Goal: Transaction & Acquisition: Book appointment/travel/reservation

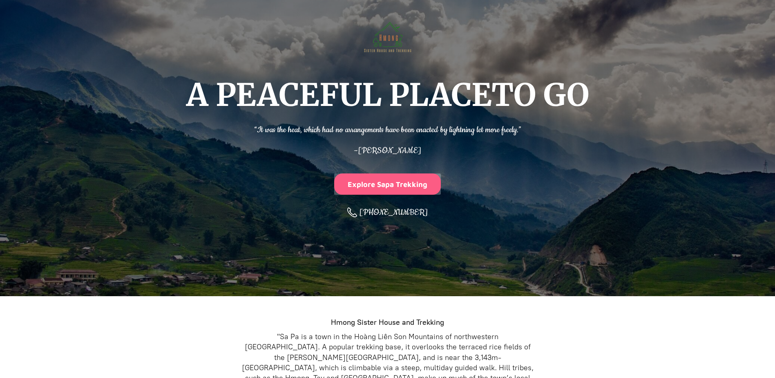
click at [391, 175] on button "Explore Sapa Trekking" at bounding box center [387, 183] width 107 height 21
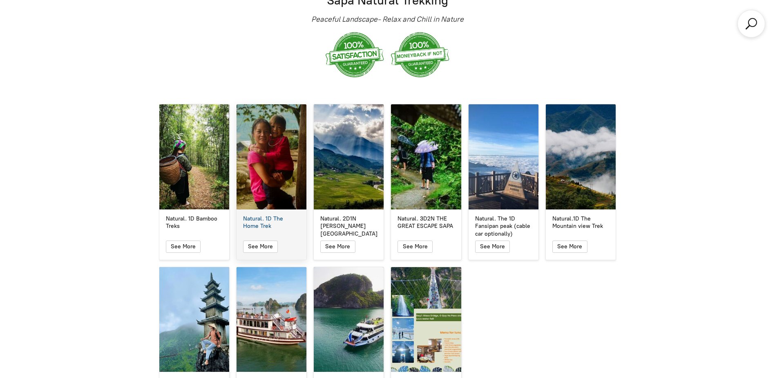
scroll to position [1441, 0]
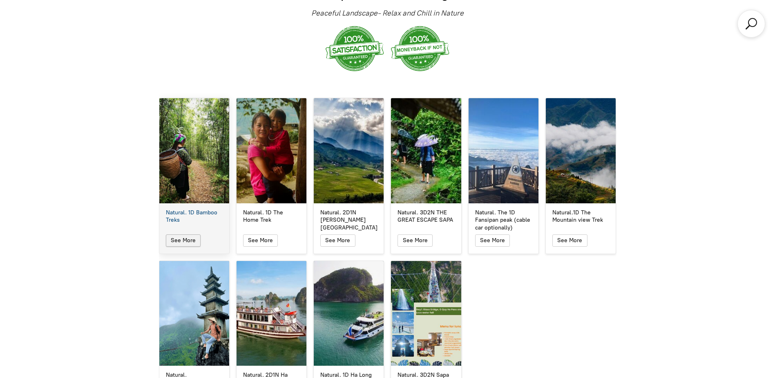
click at [182, 235] on icon "button" at bounding box center [183, 240] width 7 height 10
click at [207, 157] on div "Natural. 1D Bamboo Treks" at bounding box center [194, 150] width 70 height 105
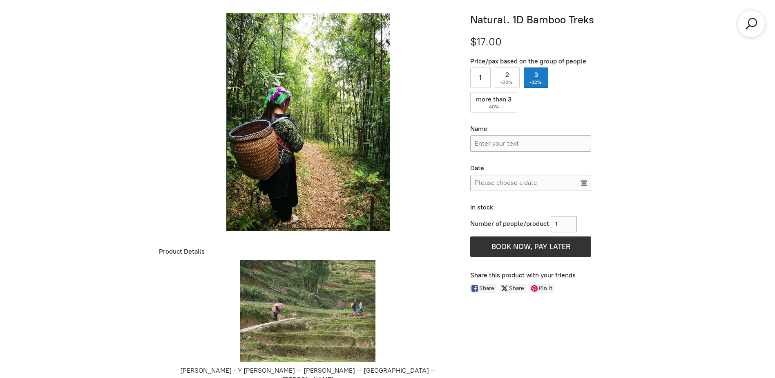
scroll to position [296, 0]
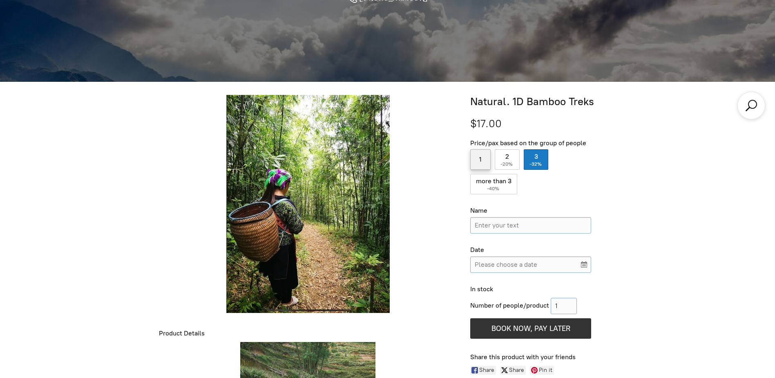
click at [476, 161] on label "1" at bounding box center [480, 159] width 20 height 20
click at [476, 161] on input "1" at bounding box center [480, 159] width 20 height 20
radio input "true"
click at [505, 157] on label "2 ( -20% )" at bounding box center [507, 159] width 25 height 20
click at [505, 157] on input "2 ( -20% )" at bounding box center [507, 159] width 25 height 20
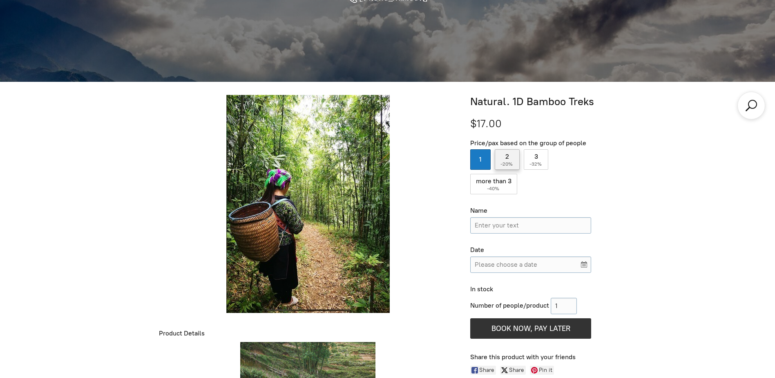
radio input "true"
click at [544, 154] on label "3 ( -32% )" at bounding box center [536, 159] width 25 height 20
click at [544, 154] on input "3 ( -32% )" at bounding box center [536, 159] width 25 height 20
radio input "true"
click at [489, 159] on label "1" at bounding box center [480, 159] width 20 height 20
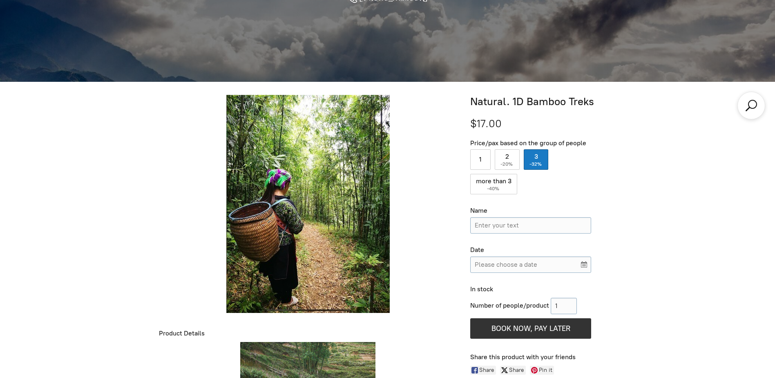
click at [489, 159] on input "1" at bounding box center [480, 159] width 20 height 20
radio input "true"
click at [542, 151] on label "3 ( -32% )" at bounding box center [536, 159] width 25 height 20
click at [542, 151] on input "3 ( -32% )" at bounding box center [536, 159] width 25 height 20
radio input "true"
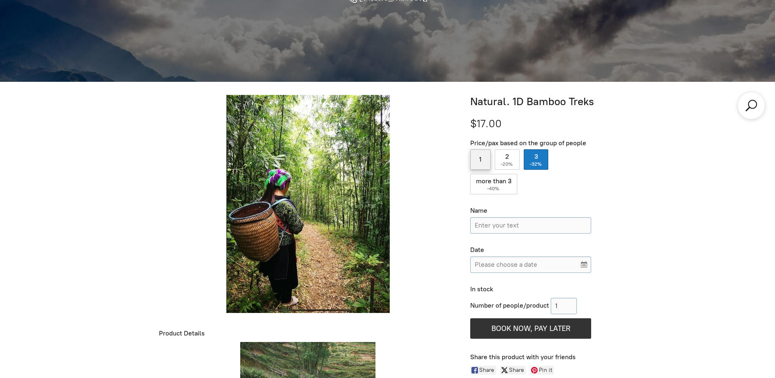
click at [478, 155] on label "1" at bounding box center [480, 159] width 20 height 20
click at [478, 155] on input "1" at bounding box center [480, 159] width 20 height 20
radio input "true"
click at [506, 153] on label "2 ( -20% )" at bounding box center [507, 159] width 25 height 20
click at [506, 153] on input "2 ( -20% )" at bounding box center [507, 159] width 25 height 20
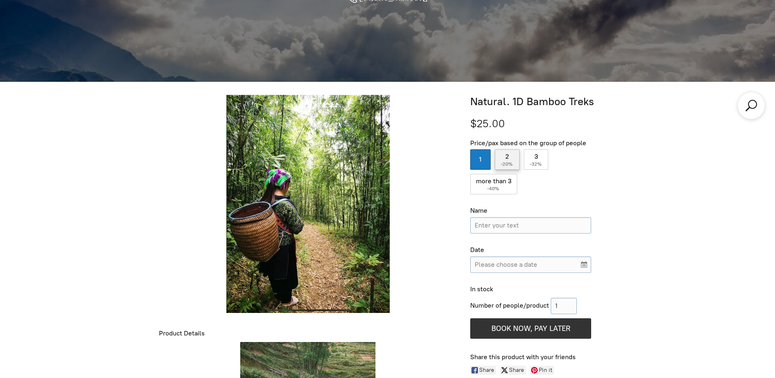
radio input "true"
click at [485, 158] on label "1" at bounding box center [480, 159] width 20 height 20
click at [485, 158] on input "1" at bounding box center [480, 159] width 20 height 20
radio input "true"
click at [502, 166] on span "-20%" at bounding box center [507, 164] width 13 height 6
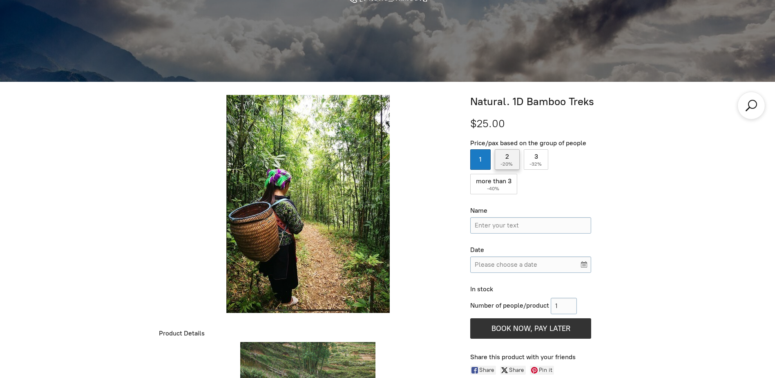
click at [502, 166] on input "2 ( -20% )" at bounding box center [507, 159] width 25 height 20
radio input "true"
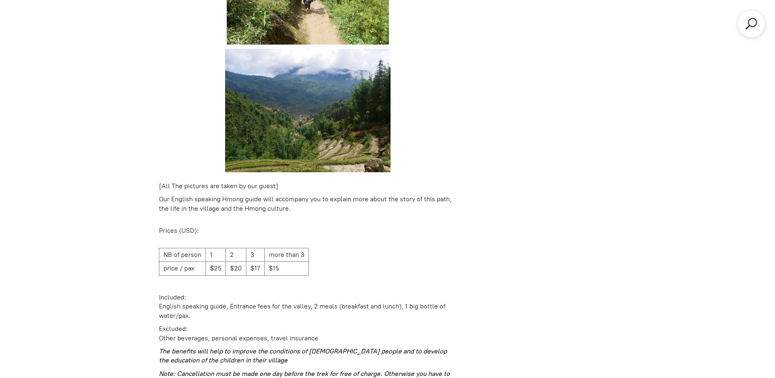
scroll to position [1195, 0]
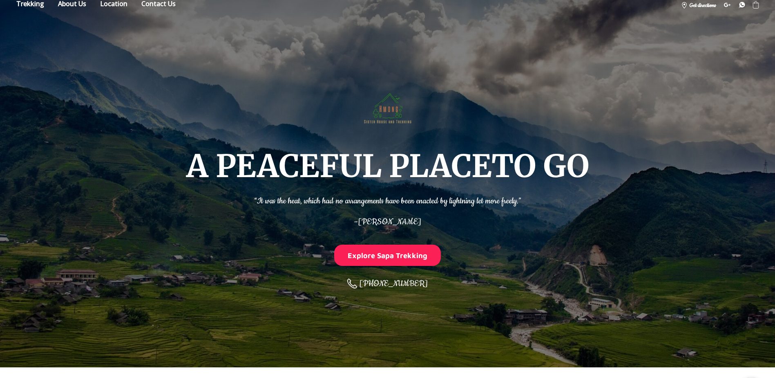
scroll to position [0, 0]
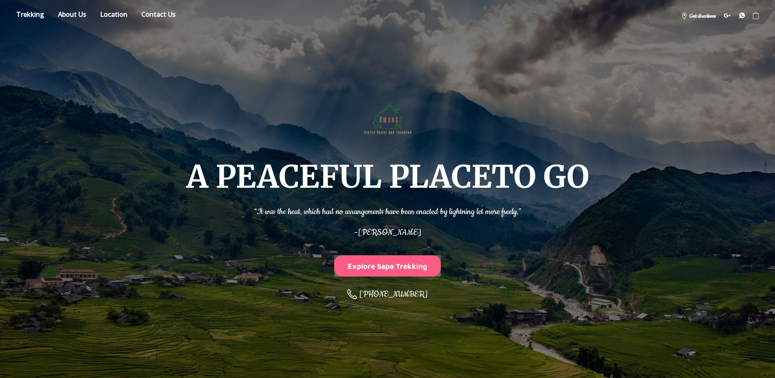
click at [392, 265] on button "Explore Sapa Trekking" at bounding box center [387, 265] width 107 height 21
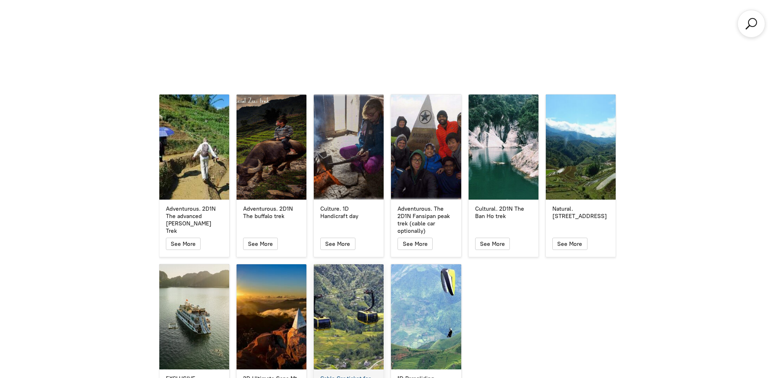
scroll to position [2054, 0]
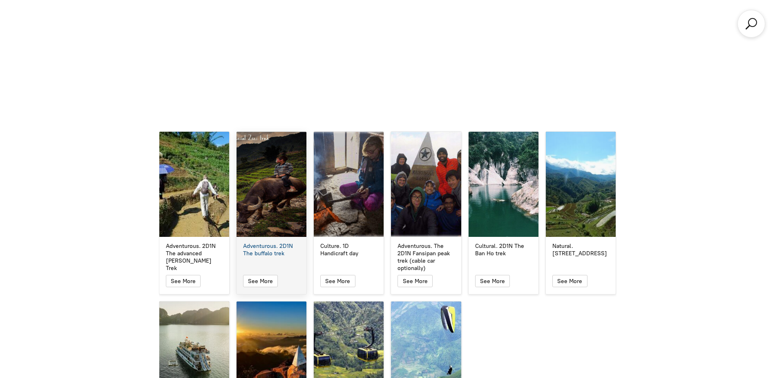
click at [273, 175] on div "Adventurous. 2D1N The buffalo trek" at bounding box center [272, 184] width 70 height 105
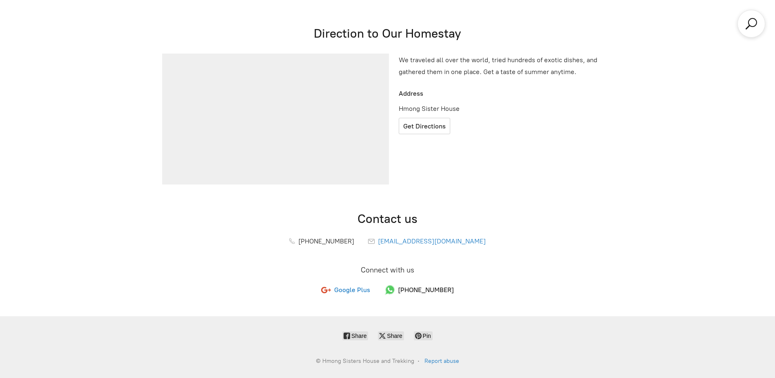
scroll to position [378, 0]
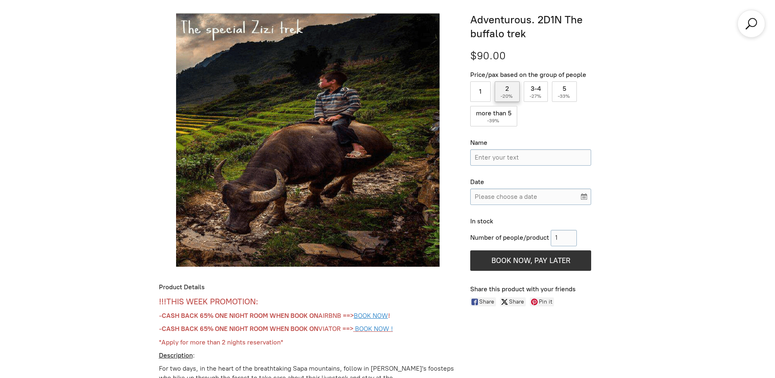
click at [515, 92] on label "2 ( -20% )" at bounding box center [507, 91] width 25 height 20
click at [515, 92] on input "2 ( -20% )" at bounding box center [507, 91] width 25 height 20
radio input "true"
click at [483, 99] on label "1" at bounding box center [480, 91] width 20 height 20
click at [483, 99] on input "1" at bounding box center [480, 91] width 20 height 20
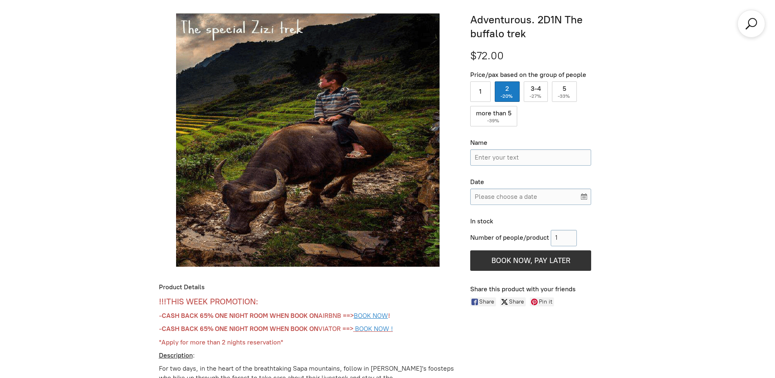
radio input "true"
click at [515, 93] on label "2 ( -20% )" at bounding box center [507, 91] width 25 height 20
click at [515, 93] on input "2 ( -20% )" at bounding box center [507, 91] width 25 height 20
radio input "true"
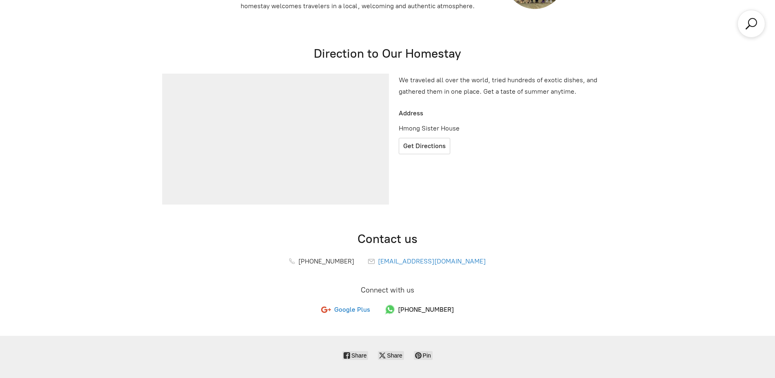
scroll to position [3206, 0]
